Goal: Task Accomplishment & Management: Use online tool/utility

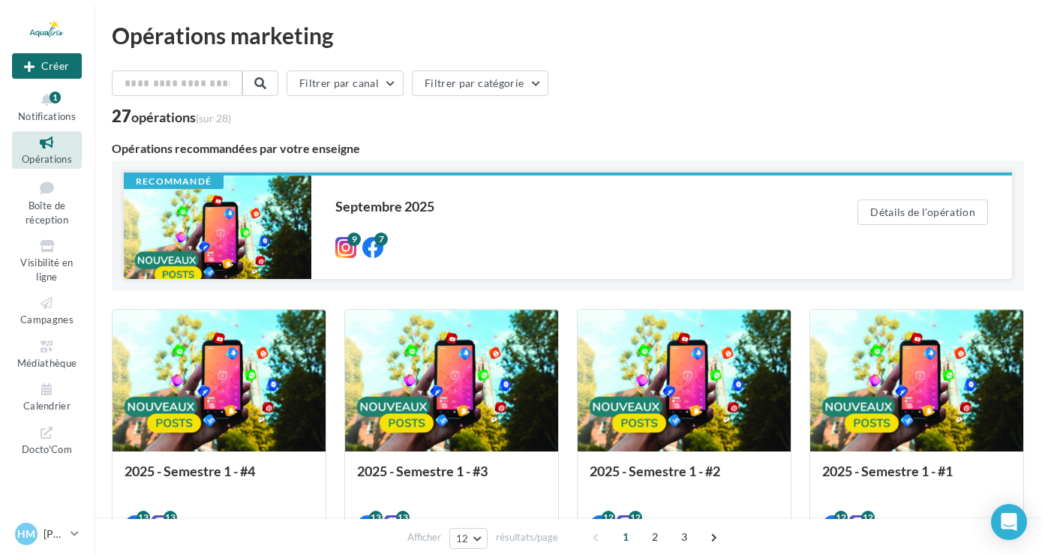
click at [340, 213] on div "Septembre 2025" at bounding box center [566, 207] width 462 height 14
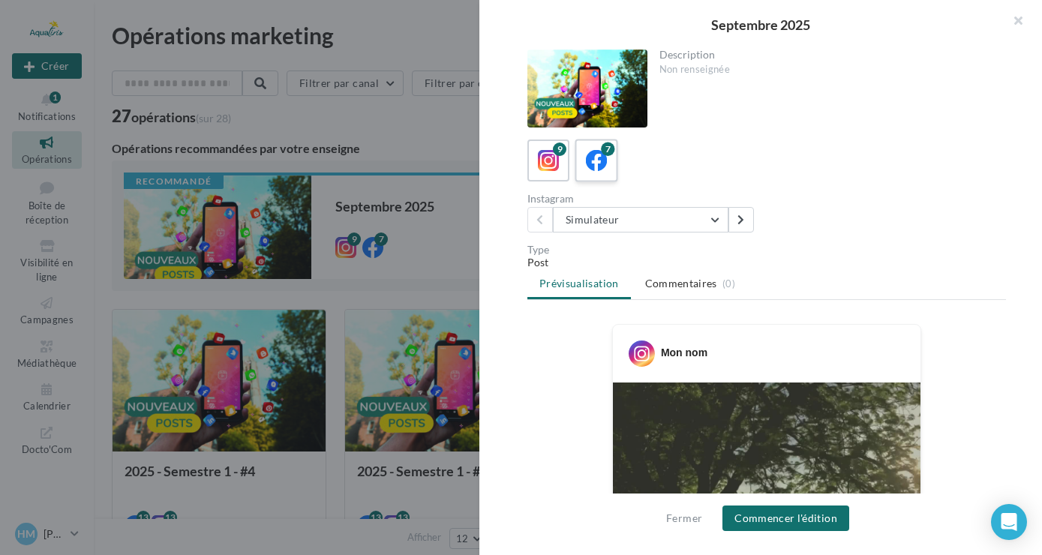
click at [600, 163] on icon at bounding box center [597, 161] width 22 height 22
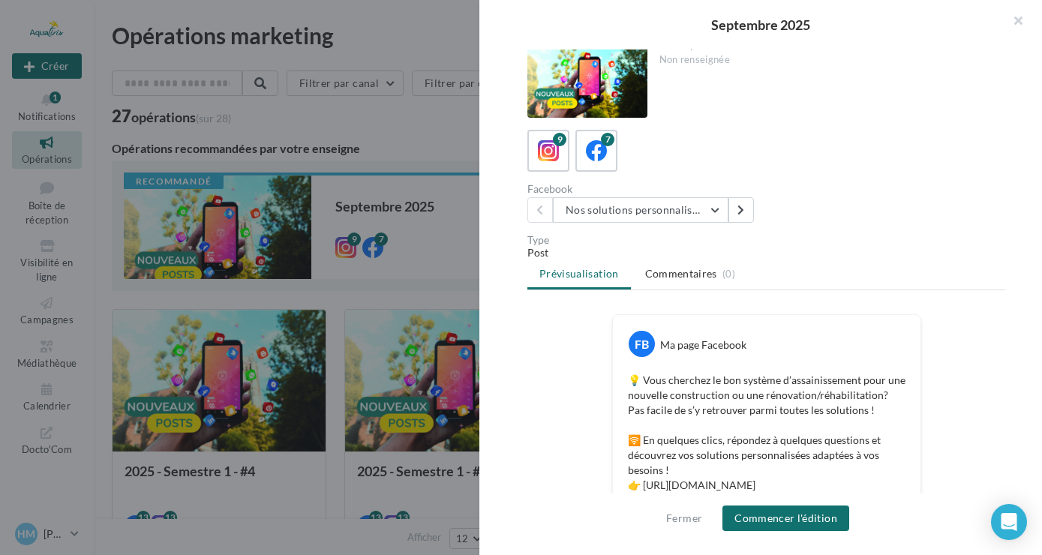
scroll to position [8, 0]
click at [558, 158] on icon at bounding box center [549, 153] width 22 height 22
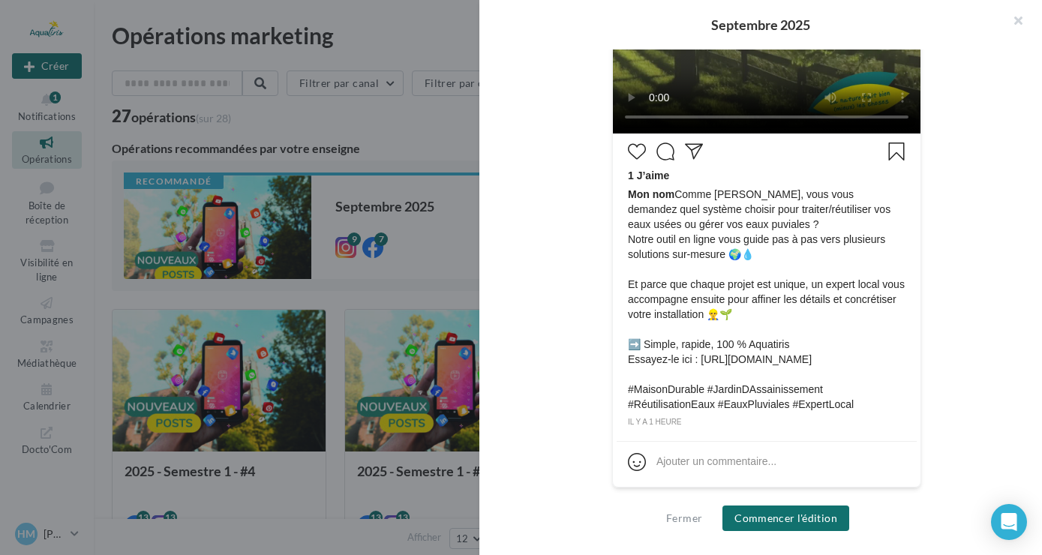
scroll to position [0, 0]
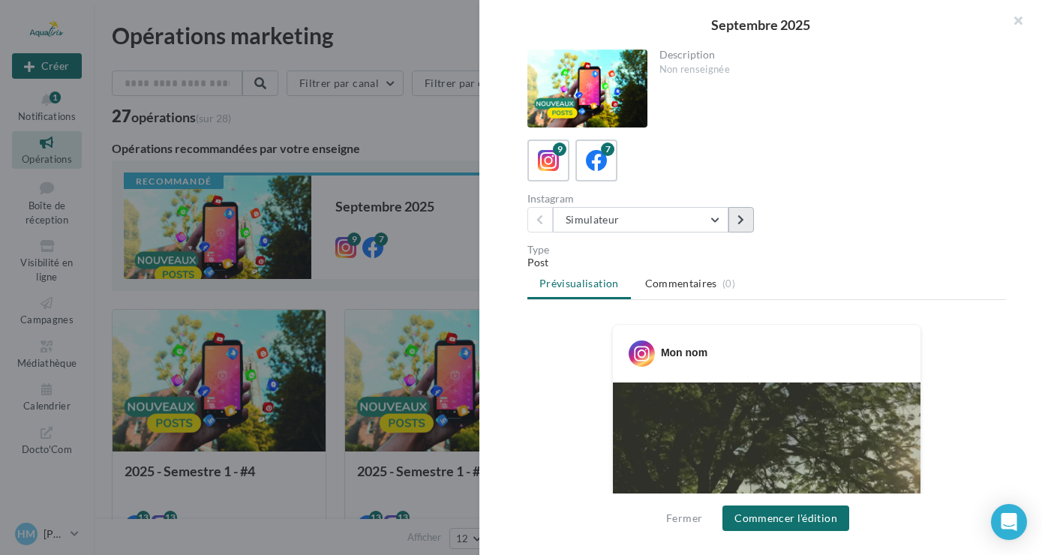
click at [747, 223] on button at bounding box center [742, 220] width 26 height 26
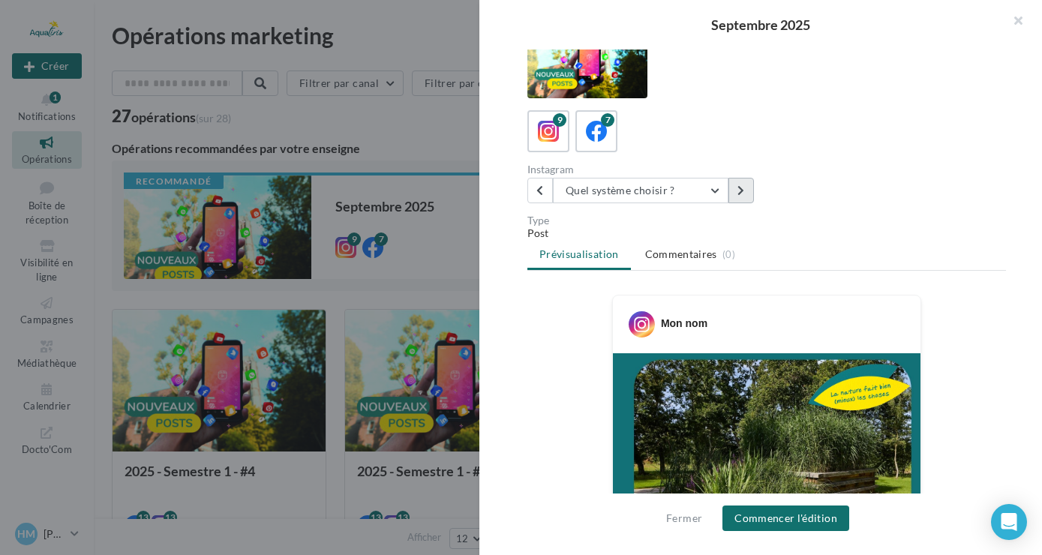
scroll to position [28, 0]
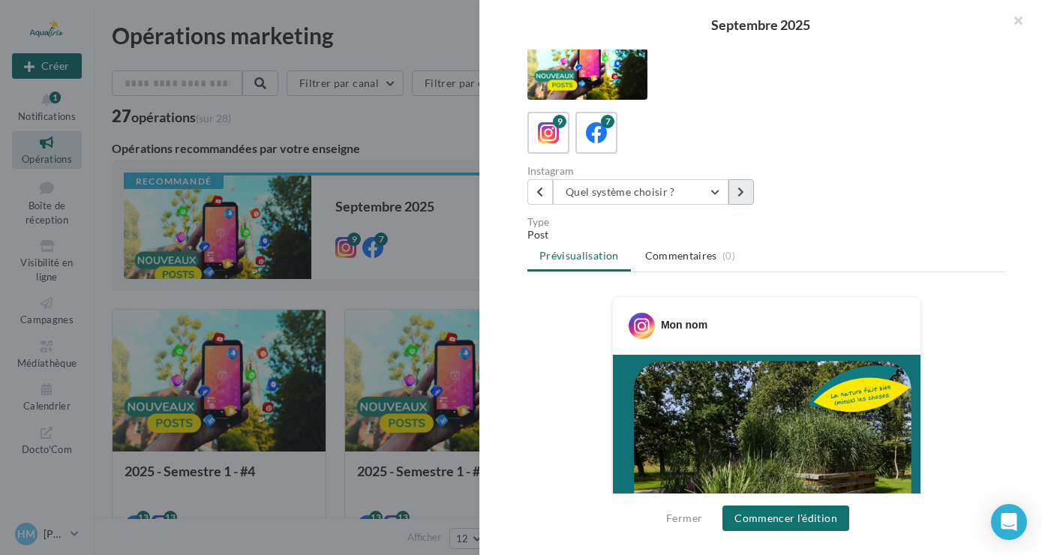
click at [743, 196] on icon at bounding box center [741, 192] width 7 height 11
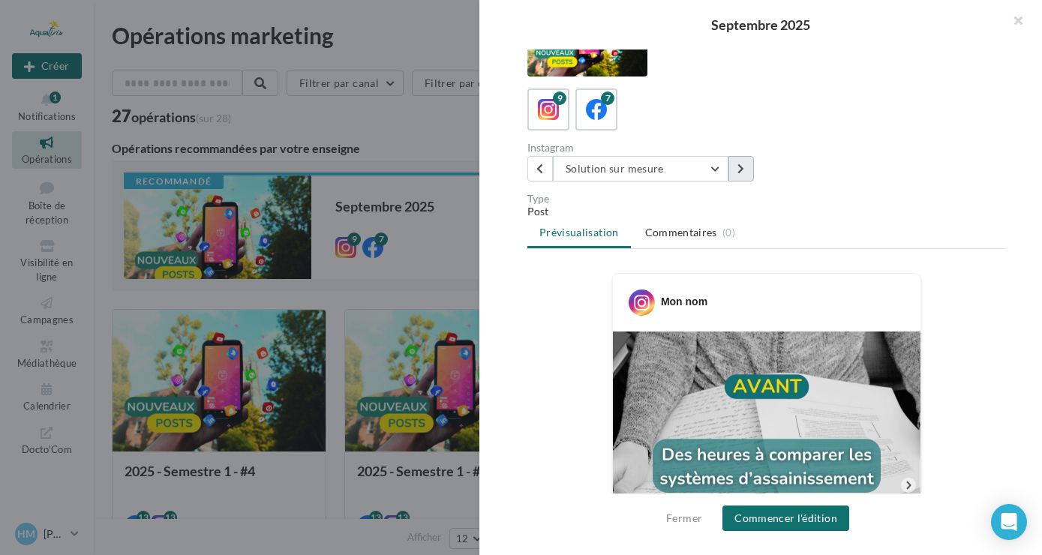
scroll to position [40, 0]
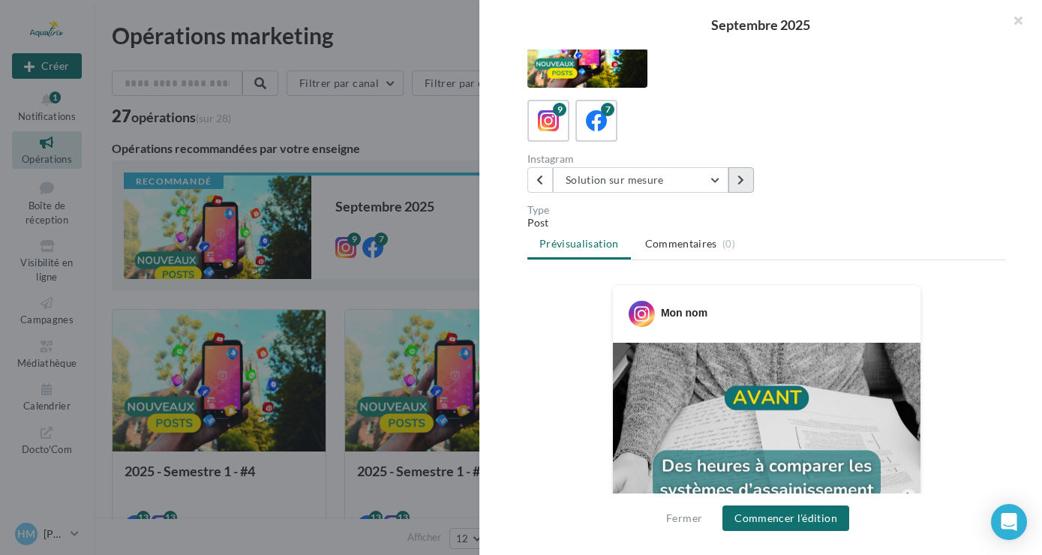
click at [745, 174] on button at bounding box center [742, 180] width 26 height 26
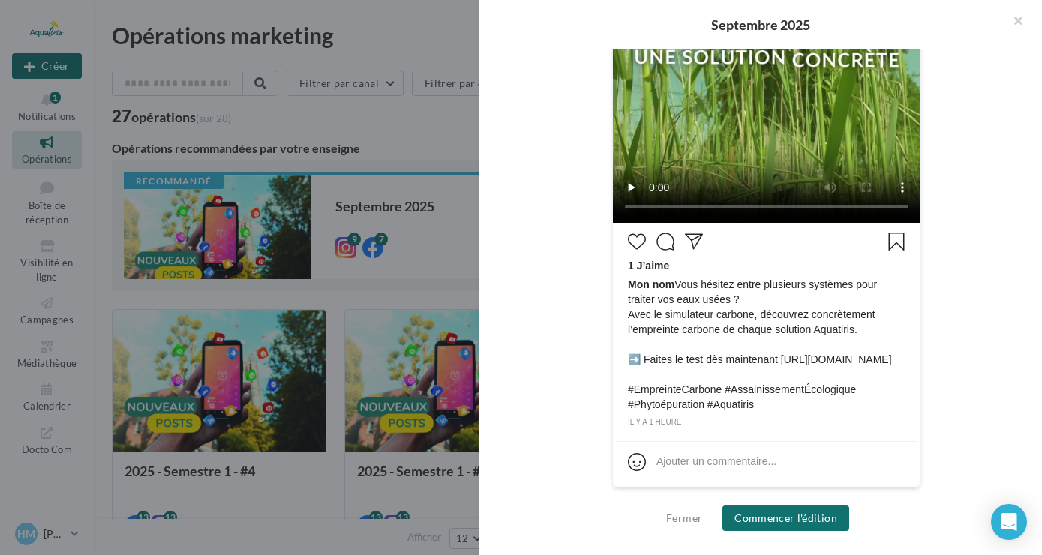
scroll to position [0, 0]
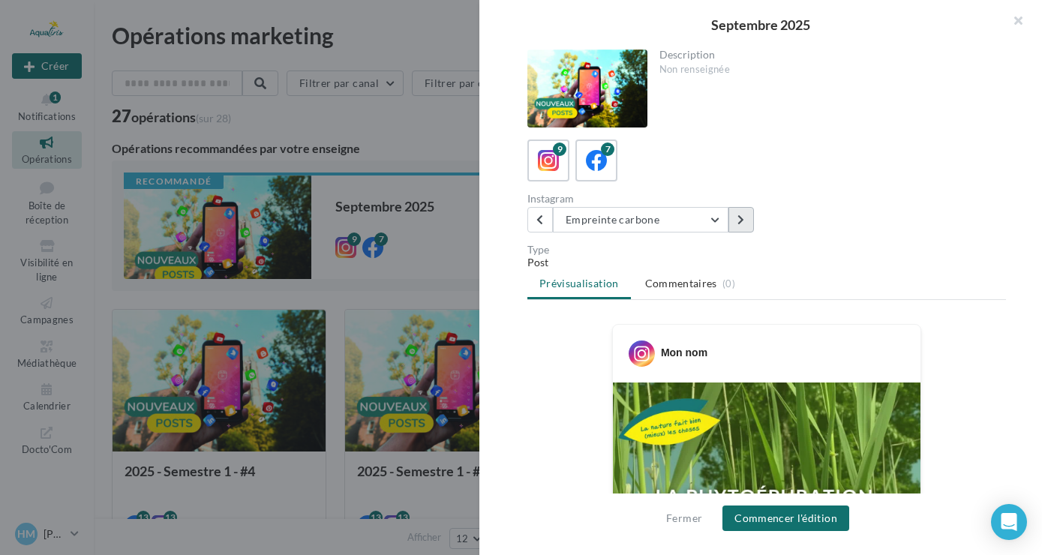
click at [742, 215] on button at bounding box center [742, 220] width 26 height 26
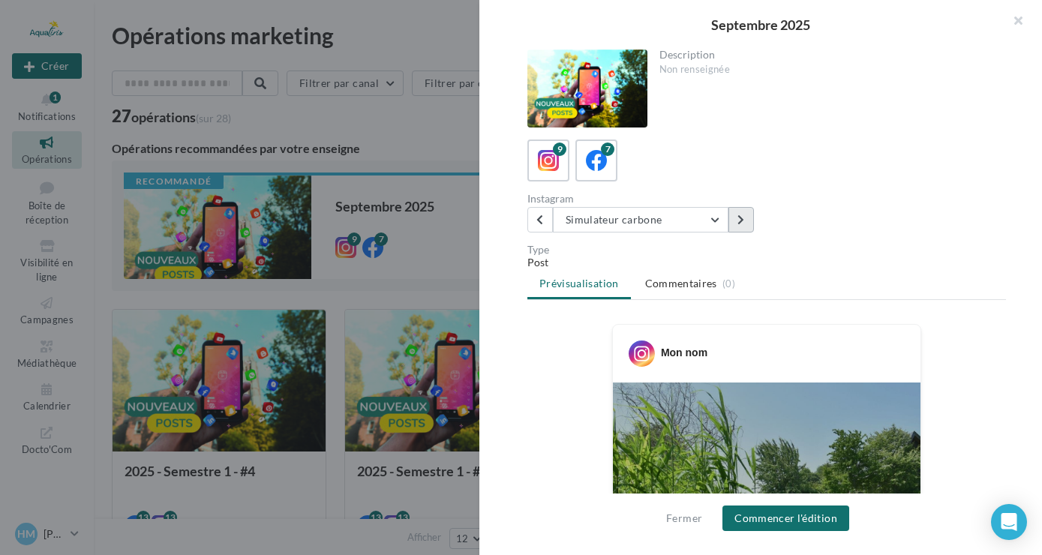
click at [740, 218] on icon at bounding box center [741, 220] width 7 height 11
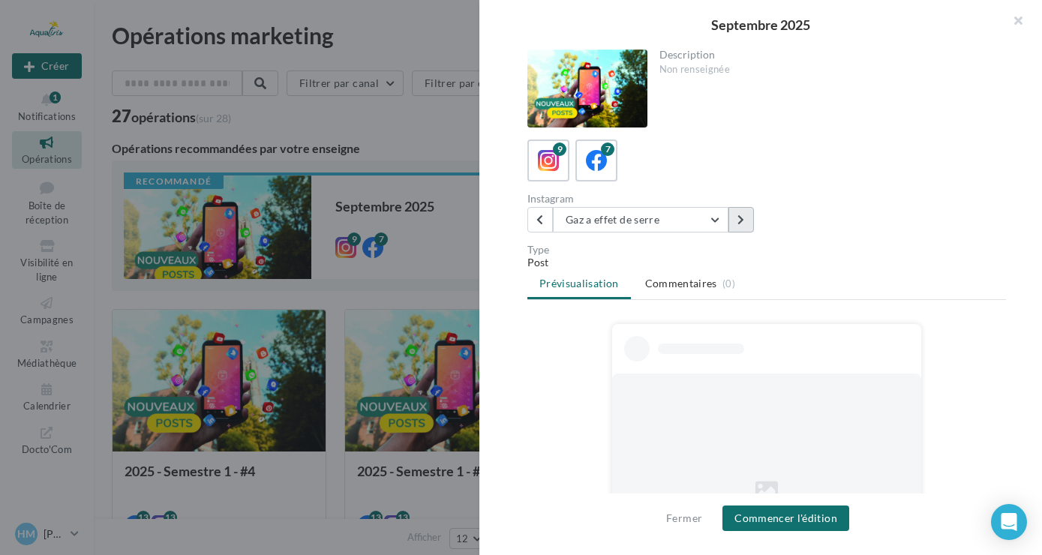
click at [740, 218] on icon at bounding box center [741, 220] width 7 height 11
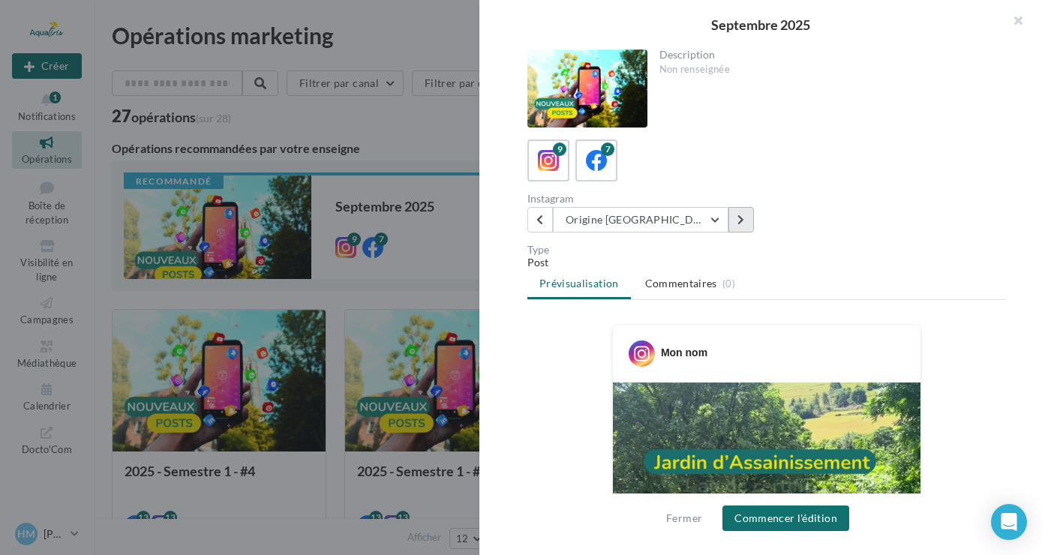
click at [740, 218] on icon at bounding box center [741, 220] width 7 height 11
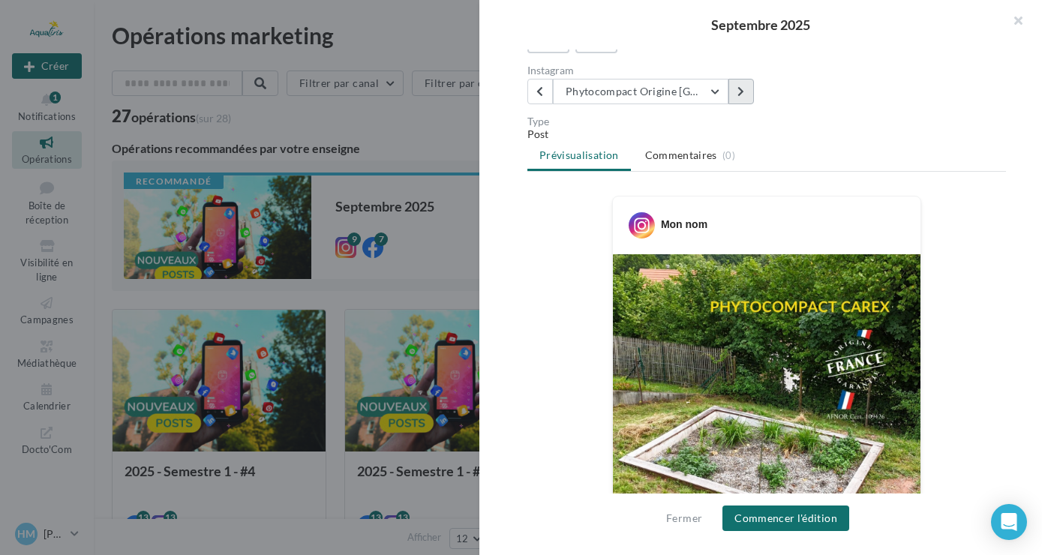
scroll to position [128, 0]
click at [742, 92] on icon at bounding box center [741, 91] width 7 height 11
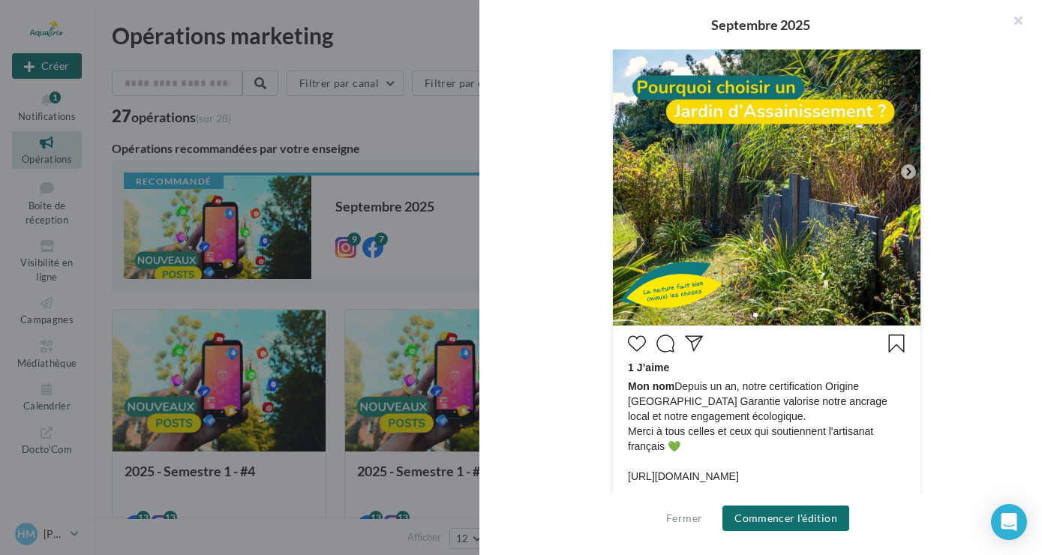
scroll to position [483, 0]
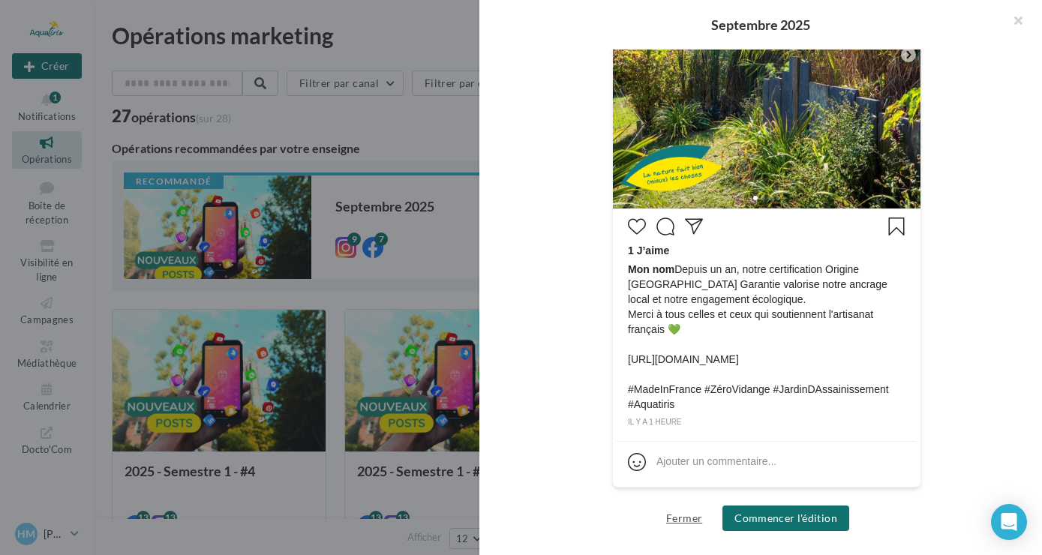
click at [687, 517] on button "Fermer" at bounding box center [684, 519] width 48 height 18
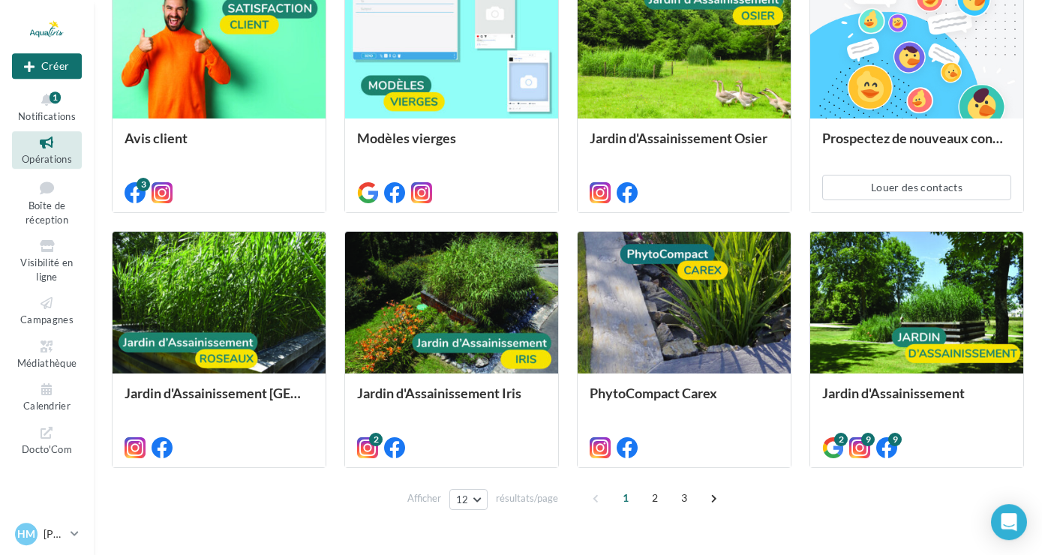
scroll to position [591, 0]
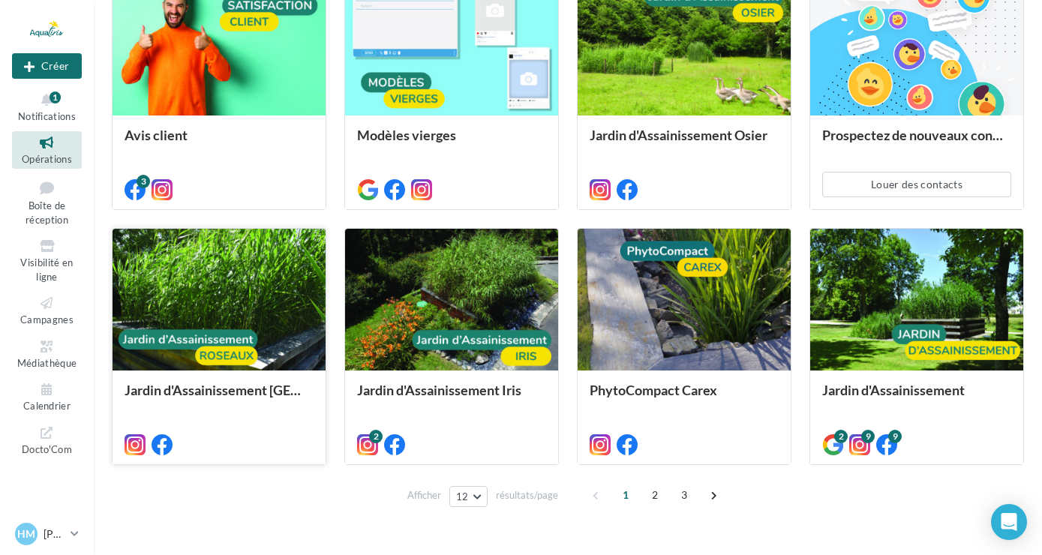
click at [208, 291] on div at bounding box center [219, 300] width 213 height 143
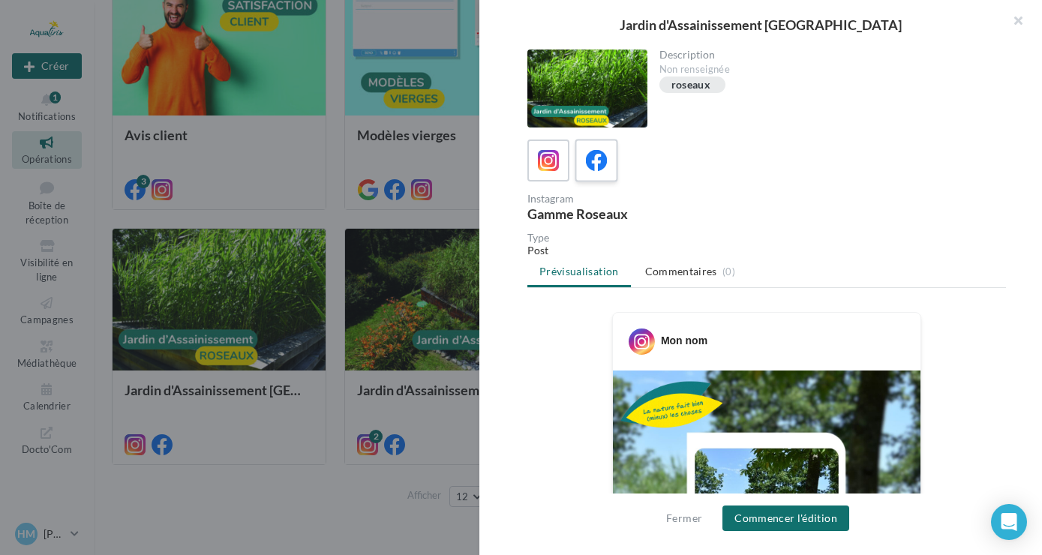
click at [597, 172] on span at bounding box center [597, 161] width 22 height 23
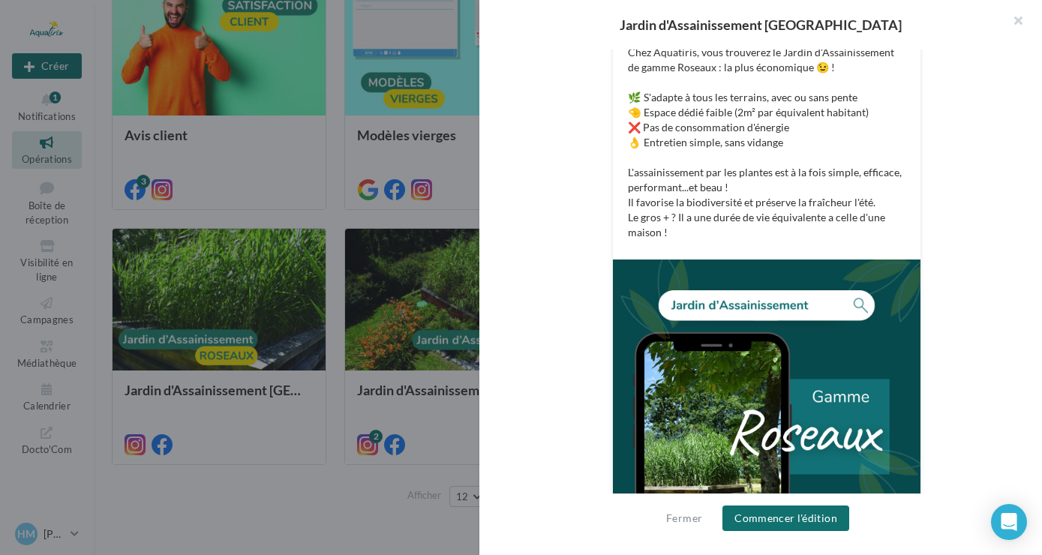
scroll to position [406, 0]
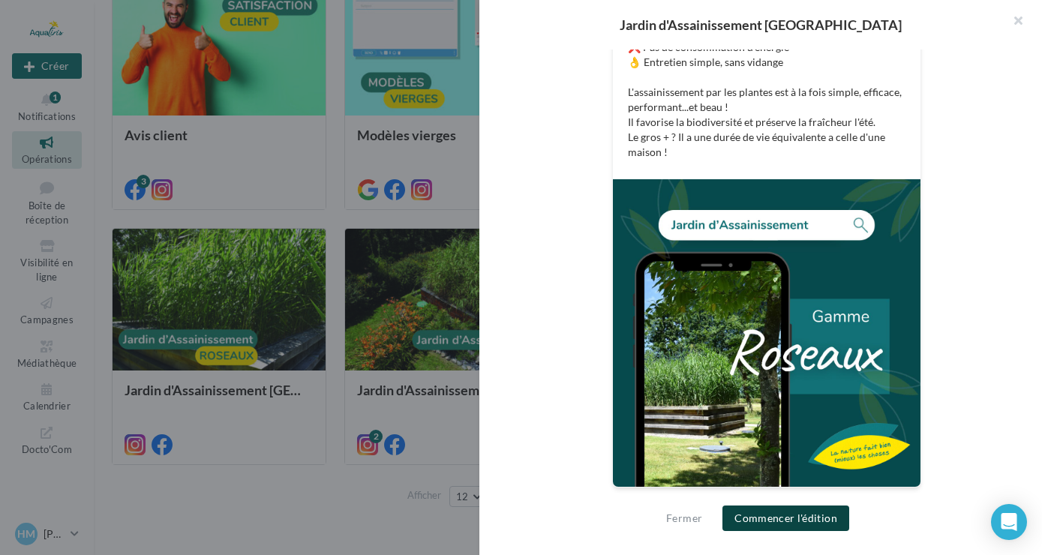
click at [783, 515] on button "Commencer l'édition" at bounding box center [786, 519] width 127 height 26
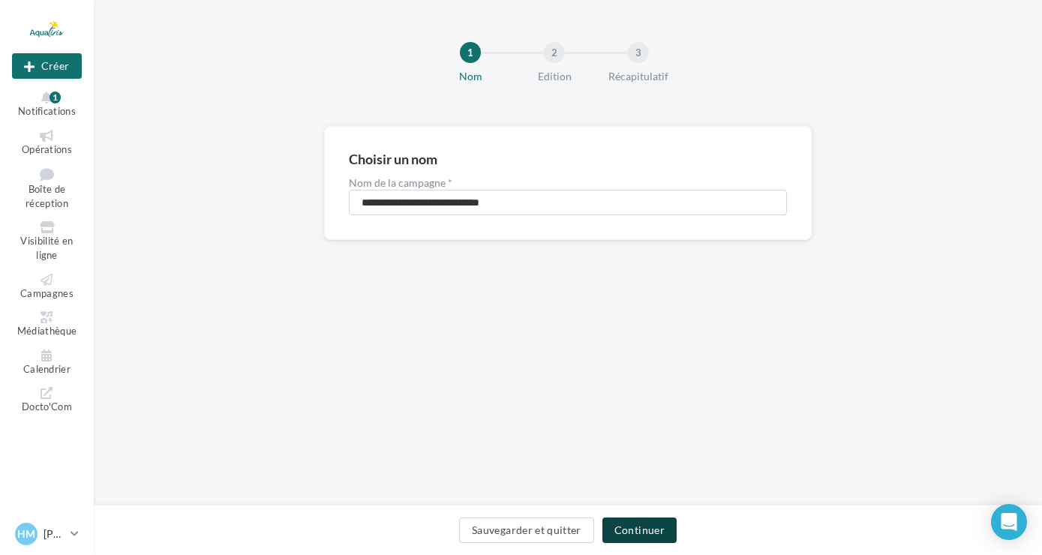
click at [636, 536] on button "Continuer" at bounding box center [640, 531] width 74 height 26
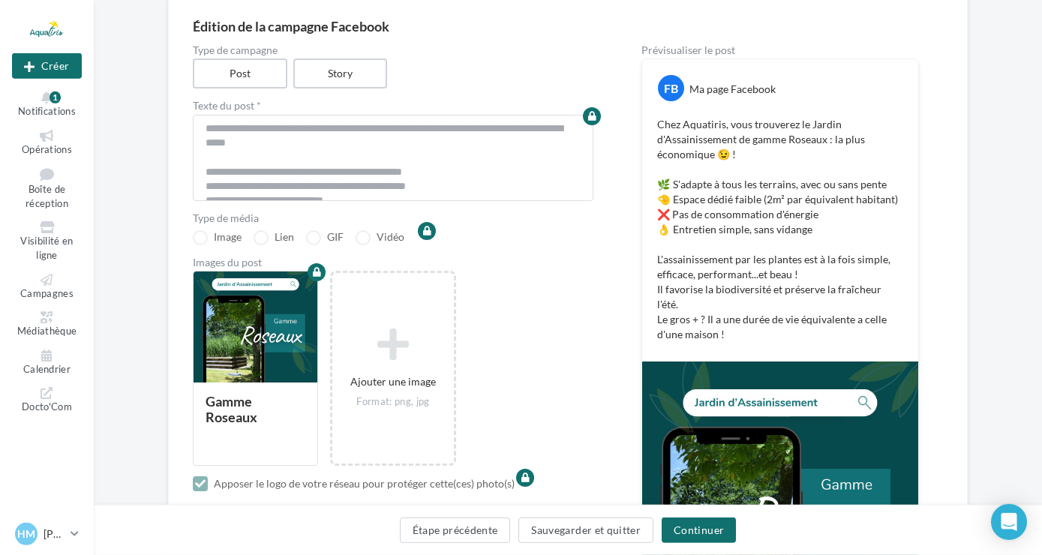
scroll to position [344, 0]
